Goal: Task Accomplishment & Management: Manage account settings

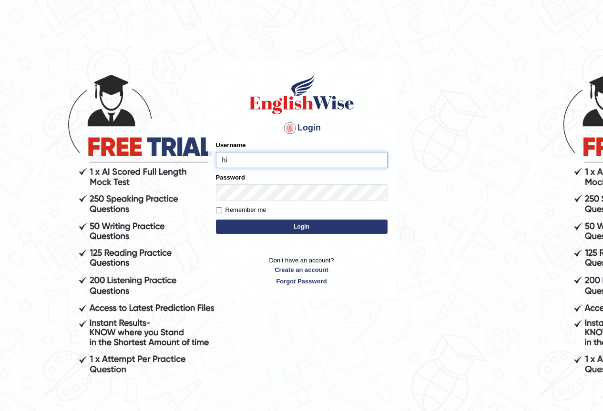
type input "HirokaM"
click at [239, 162] on input "Username" at bounding box center [302, 160] width 172 height 16
drag, startPoint x: 225, startPoint y: 162, endPoint x: 230, endPoint y: 159, distance: 5.4
click at [225, 162] on input "HirokaM" at bounding box center [302, 160] width 172 height 16
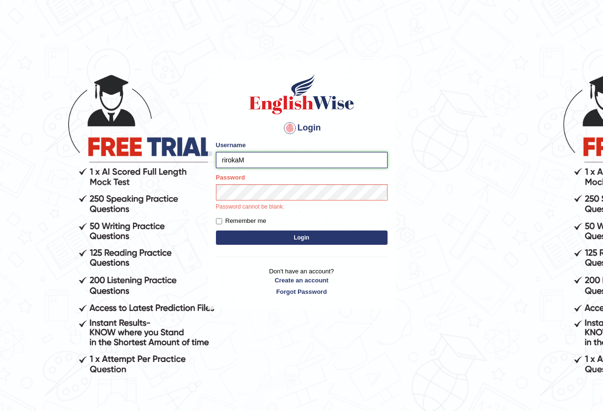
type input "rirokaM"
click at [219, 219] on input "Remember me" at bounding box center [219, 221] width 6 height 6
checkbox input "true"
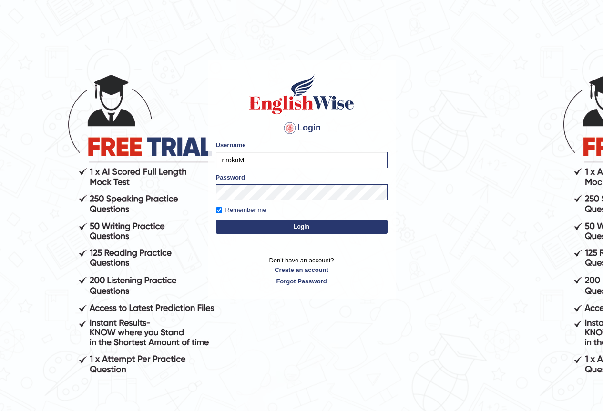
click at [249, 234] on button "Login" at bounding box center [302, 227] width 172 height 14
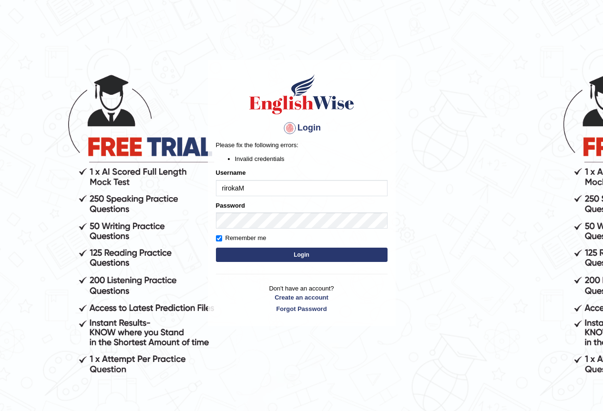
click at [223, 187] on input "rirokaM" at bounding box center [302, 188] width 172 height 16
type input "hirokaM"
click at [232, 257] on button "Login" at bounding box center [302, 255] width 172 height 14
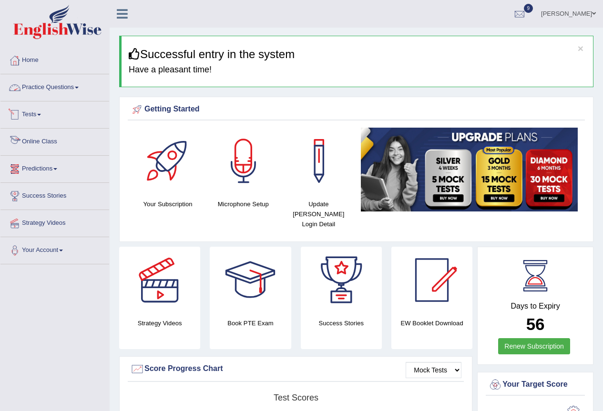
click at [47, 86] on link "Practice Questions" at bounding box center [54, 86] width 109 height 24
